Goal: Task Accomplishment & Management: Use online tool/utility

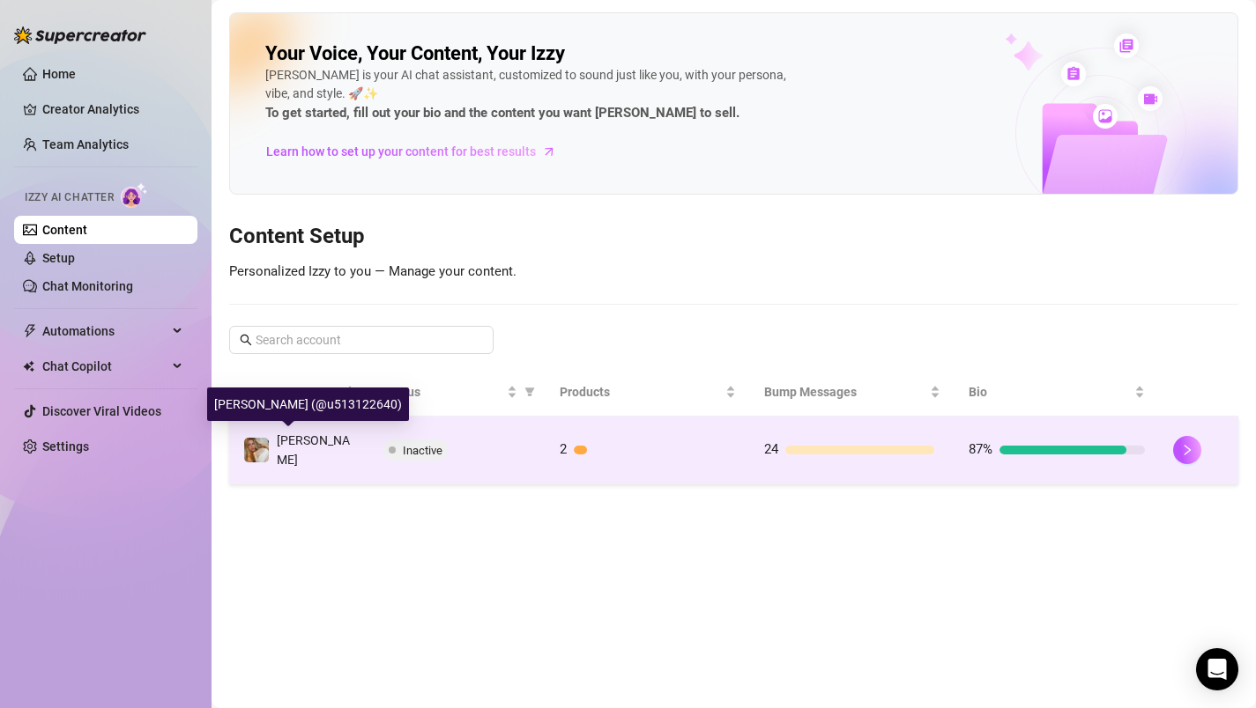
click at [318, 439] on span "[PERSON_NAME]" at bounding box center [313, 450] width 73 height 33
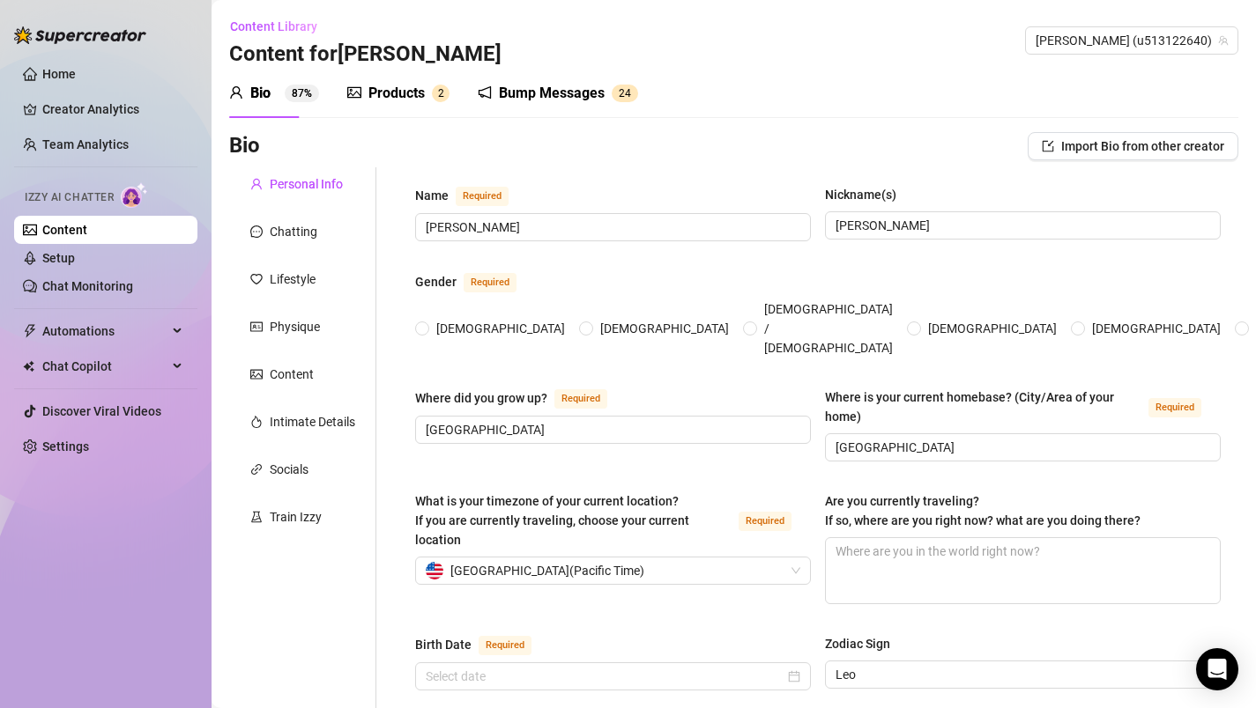
radio input "true"
type input "[DATE]"
click at [394, 96] on div "Products" at bounding box center [396, 93] width 56 height 21
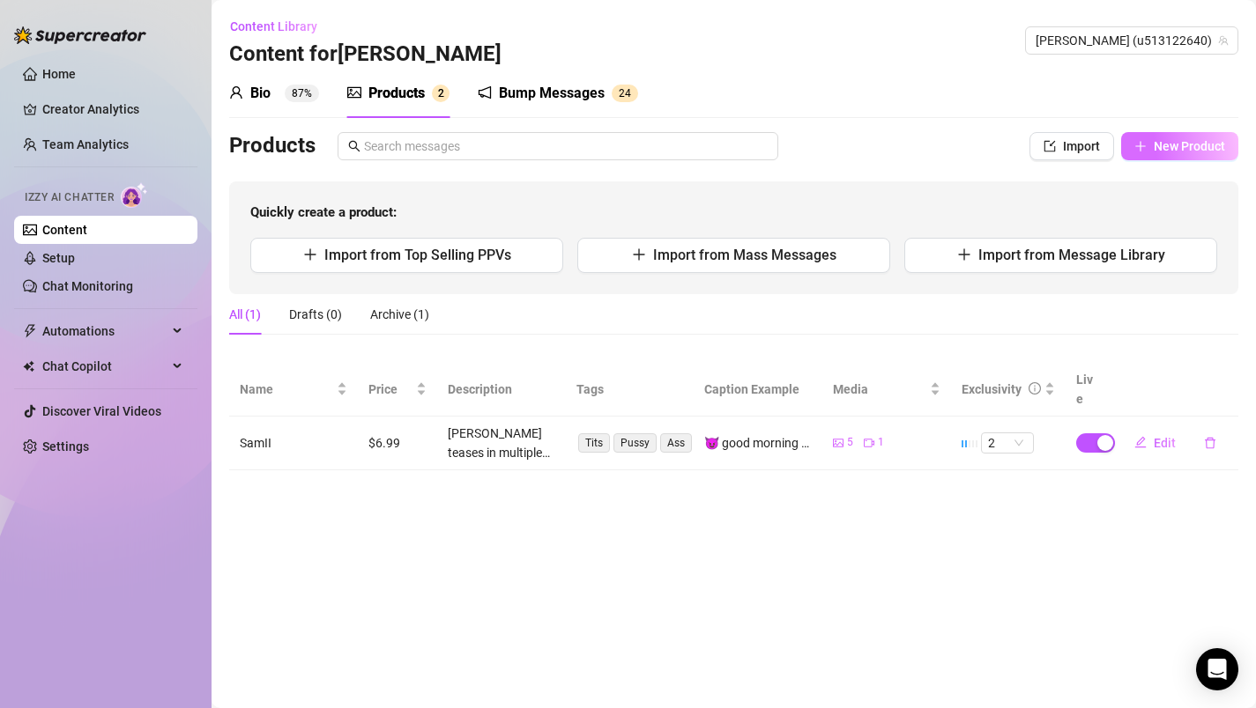
click at [1168, 141] on span "New Product" at bounding box center [1189, 146] width 71 height 14
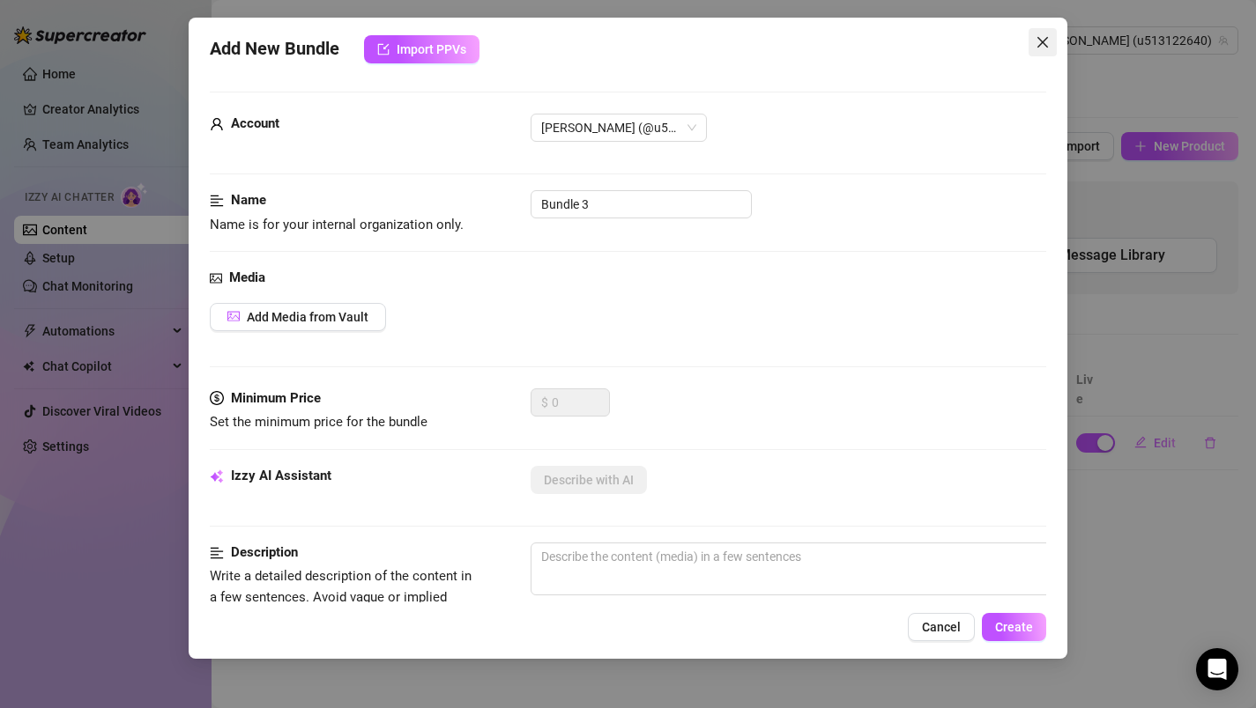
click at [1039, 44] on icon "close" at bounding box center [1042, 42] width 14 height 14
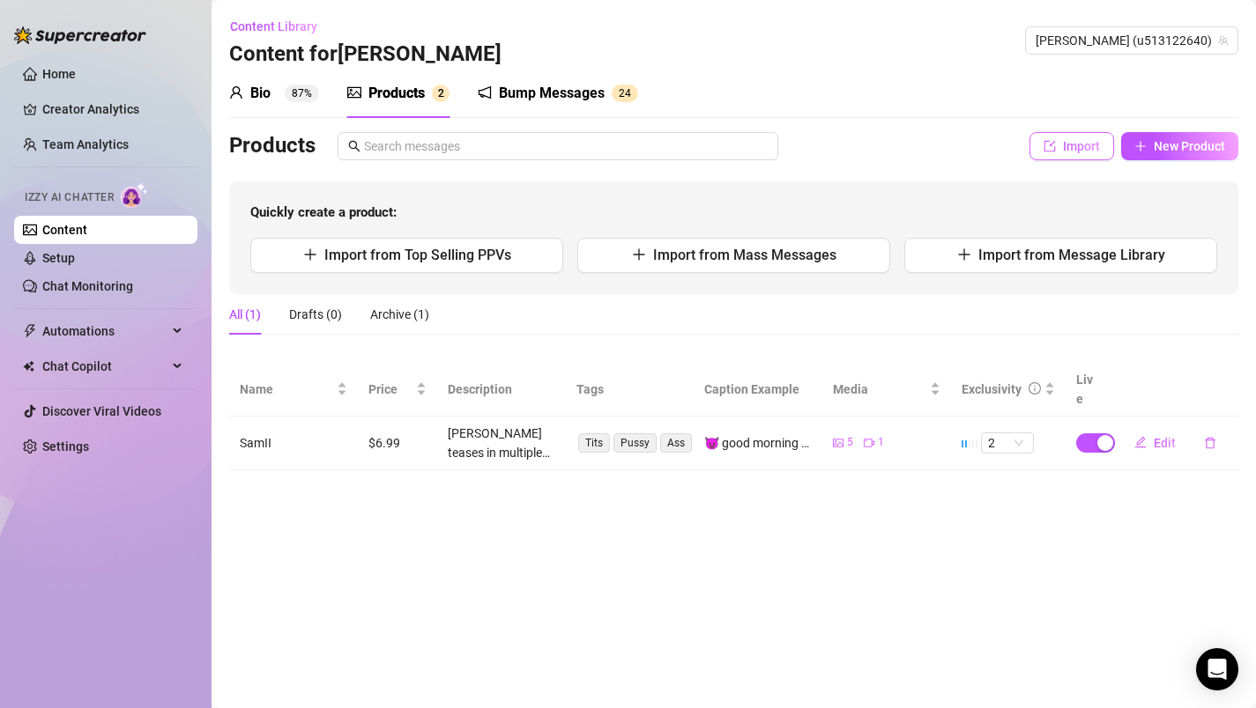
click at [1064, 145] on span "Import" at bounding box center [1081, 146] width 37 height 14
type textarea "Type your message here..."
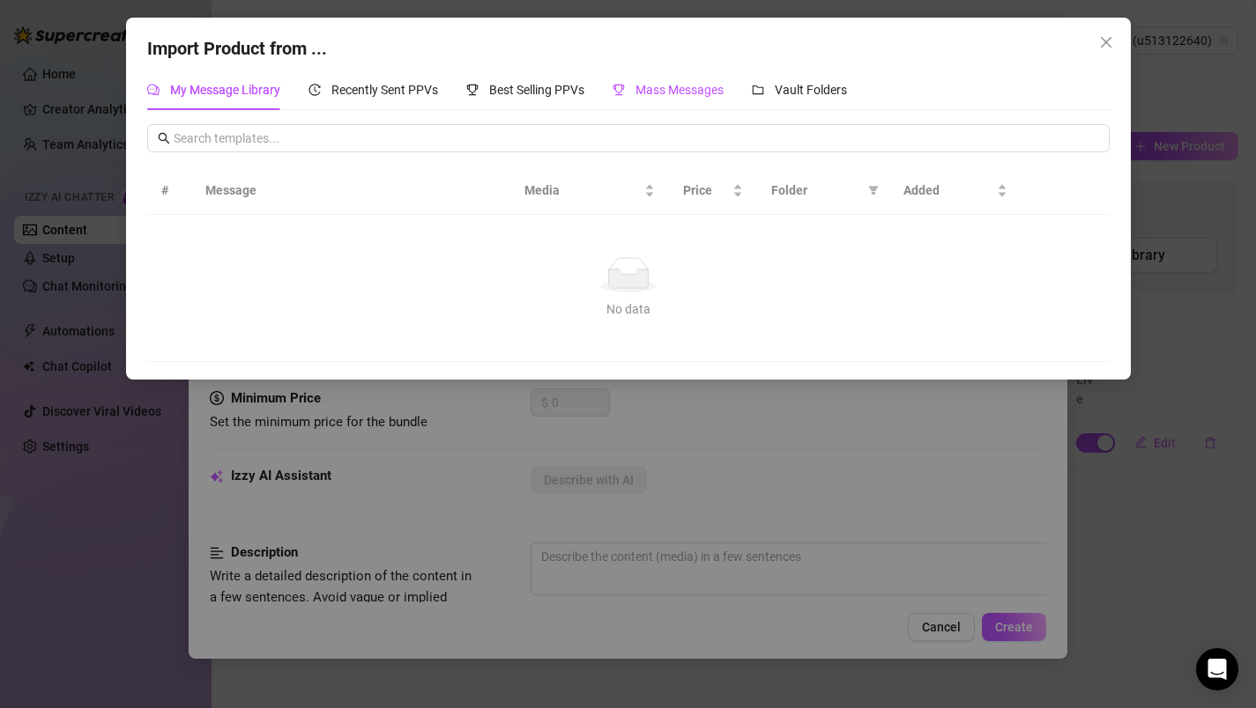
click at [687, 89] on span "Mass Messages" at bounding box center [679, 90] width 88 height 14
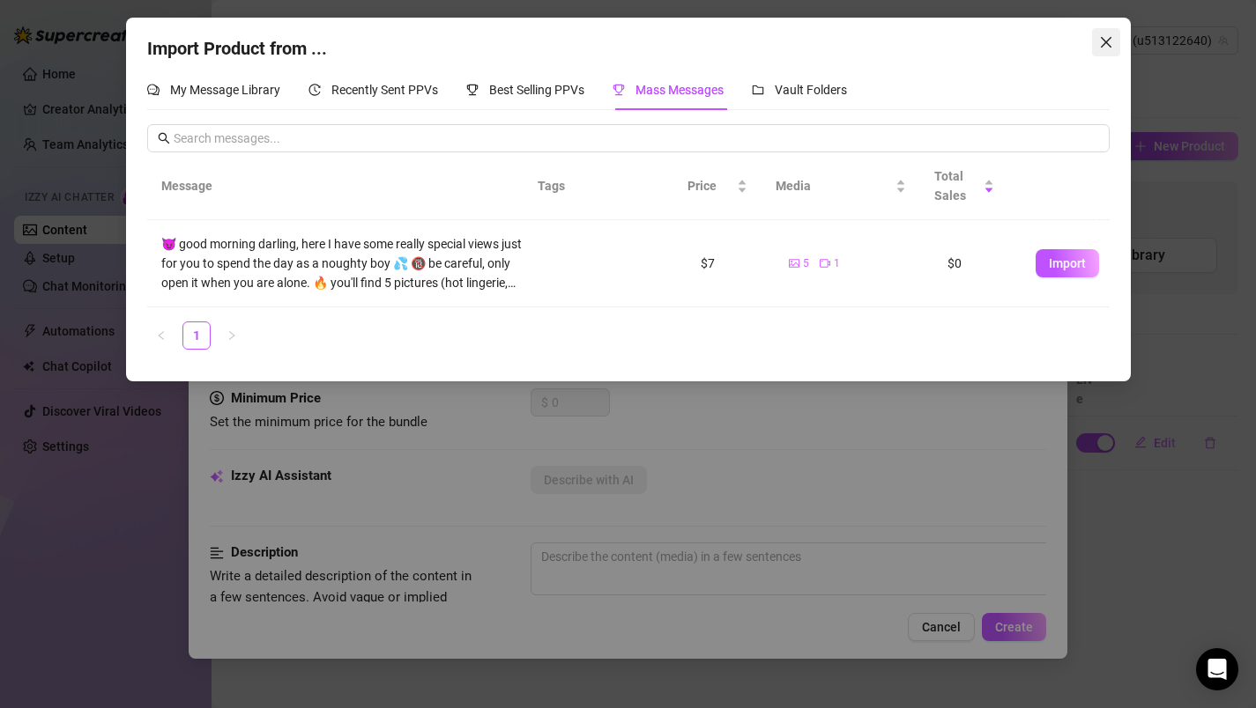
click at [1108, 46] on icon "close" at bounding box center [1106, 42] width 14 height 14
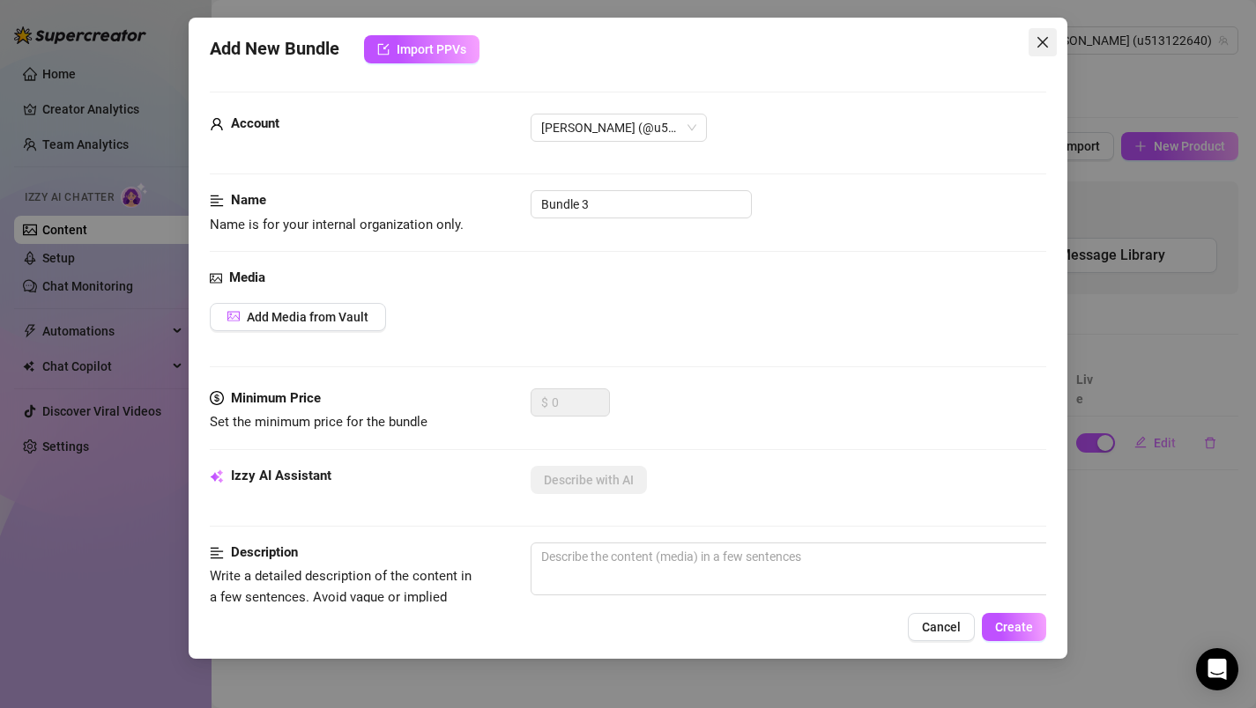
click at [1047, 43] on icon "close" at bounding box center [1042, 42] width 14 height 14
